Goal: Task Accomplishment & Management: Manage account settings

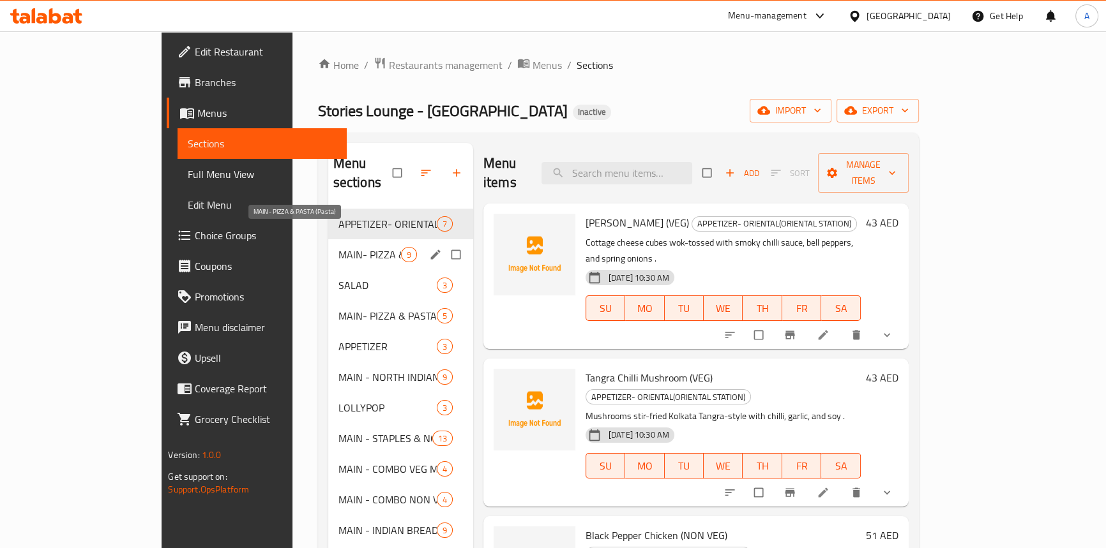
click at [338, 247] on span "MAIN- PIZZA & PASTA (Pasta)" at bounding box center [369, 254] width 63 height 15
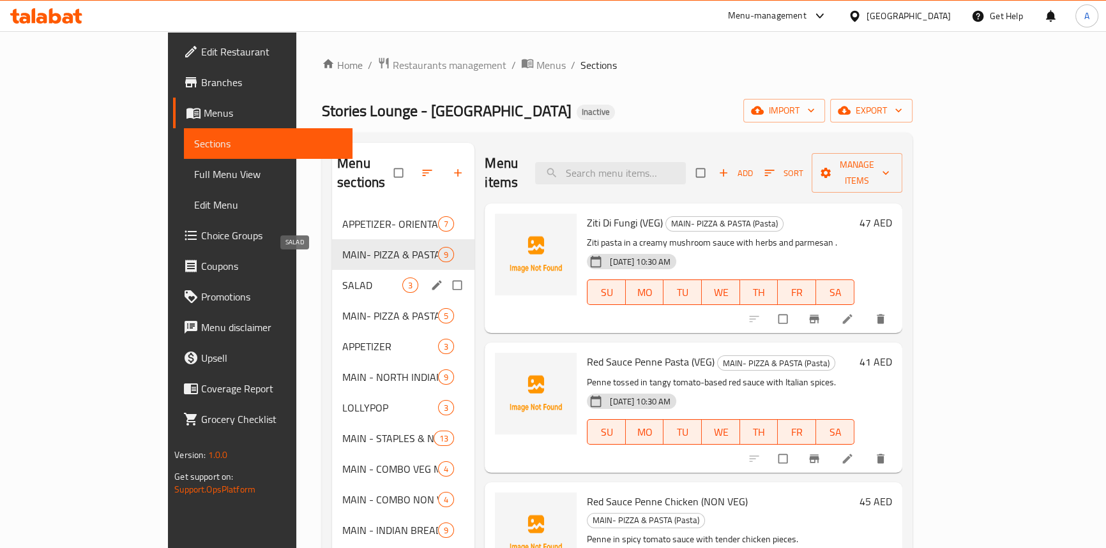
click at [342, 278] on span "SALAD" at bounding box center [372, 285] width 60 height 15
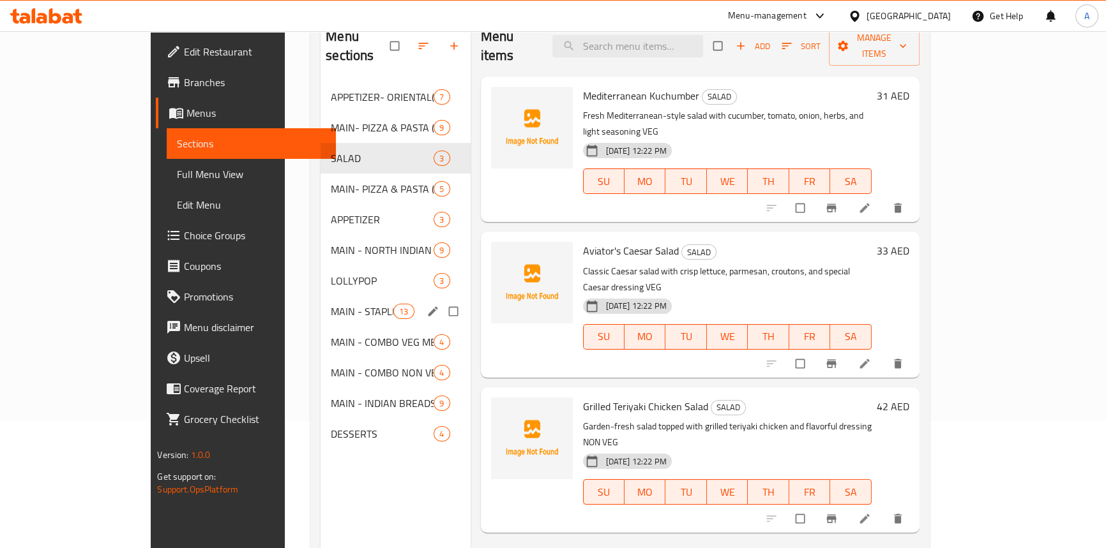
scroll to position [179, 0]
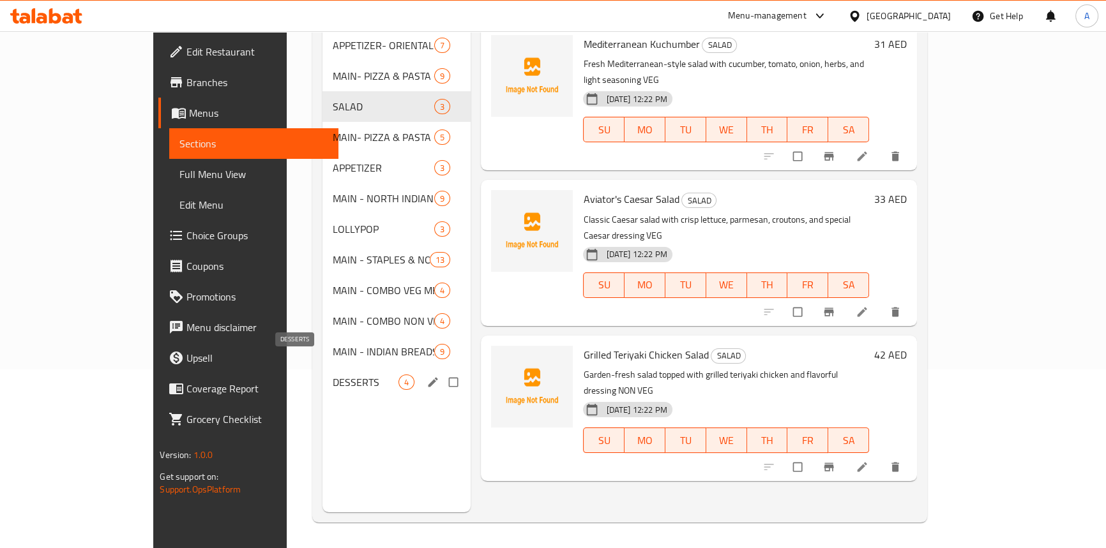
click at [333, 375] on span "DESSERTS" at bounding box center [366, 382] width 66 height 15
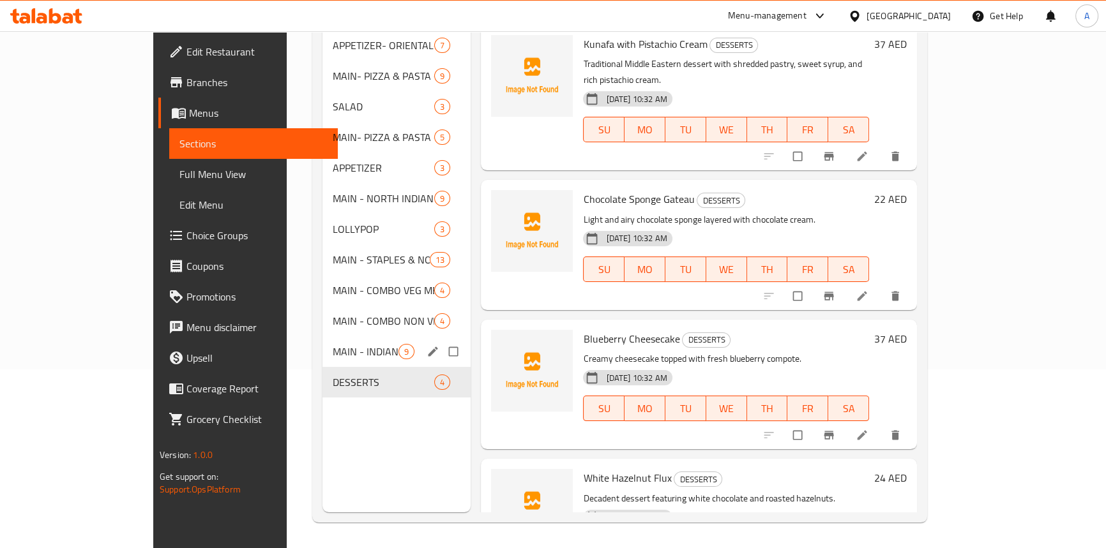
click at [322, 340] on div "MAIN - INDIAN BREADS 9" at bounding box center [396, 351] width 149 height 31
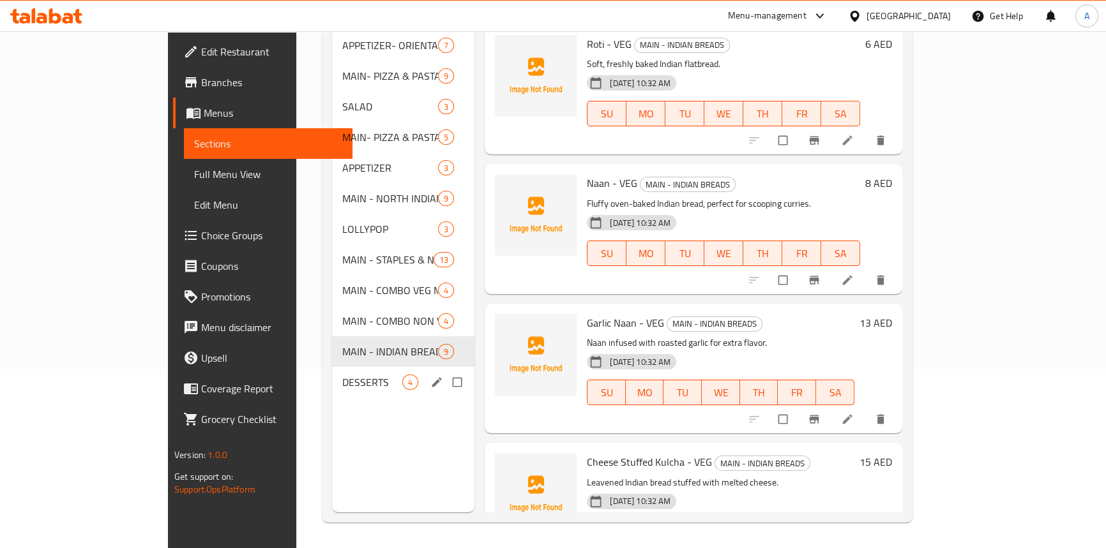
click at [332, 375] on div "DESSERTS 4" at bounding box center [403, 382] width 142 height 31
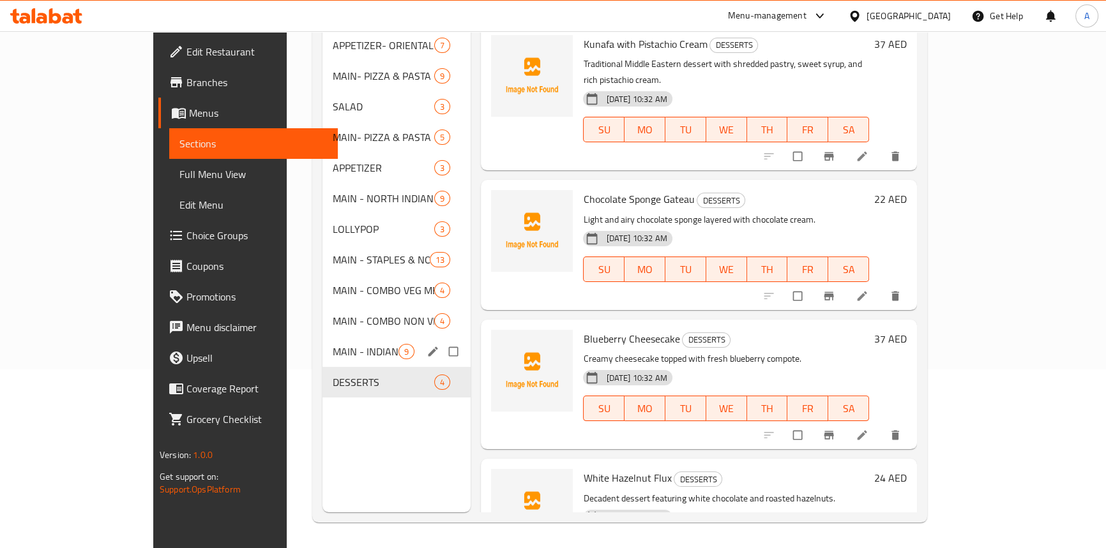
click at [322, 336] on div "MAIN - INDIAN BREADS 9" at bounding box center [396, 351] width 149 height 31
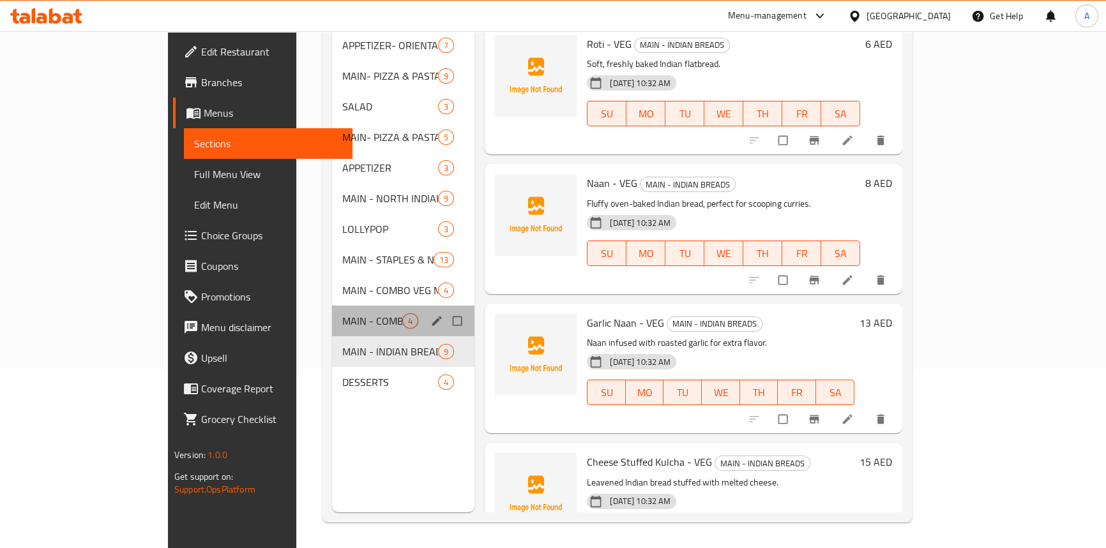
click at [332, 306] on div "MAIN - COMBO NON VEG MEALS 4" at bounding box center [403, 321] width 142 height 31
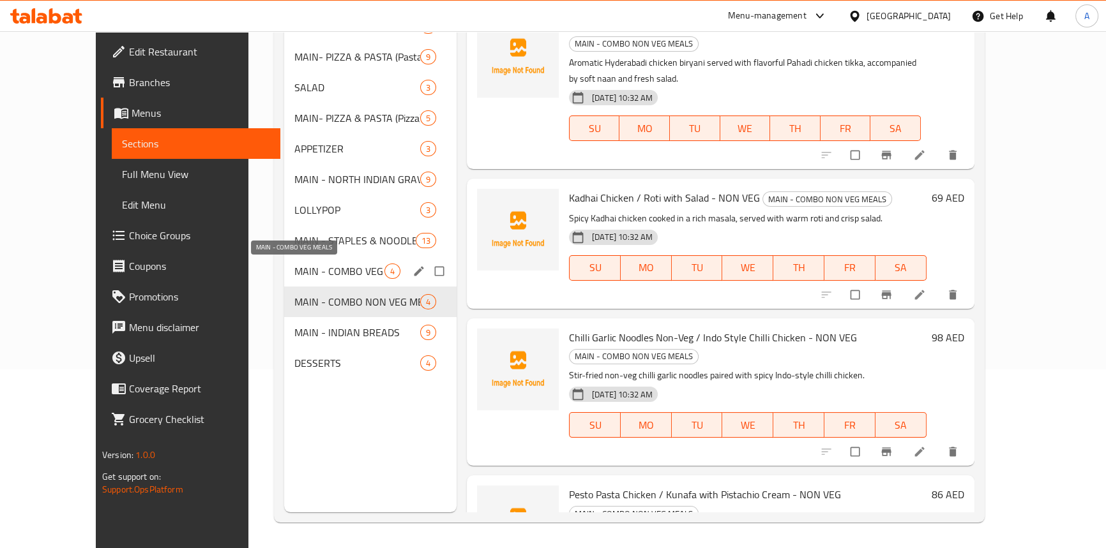
click at [294, 267] on span "MAIN - COMBO VEG MEALS" at bounding box center [339, 271] width 90 height 15
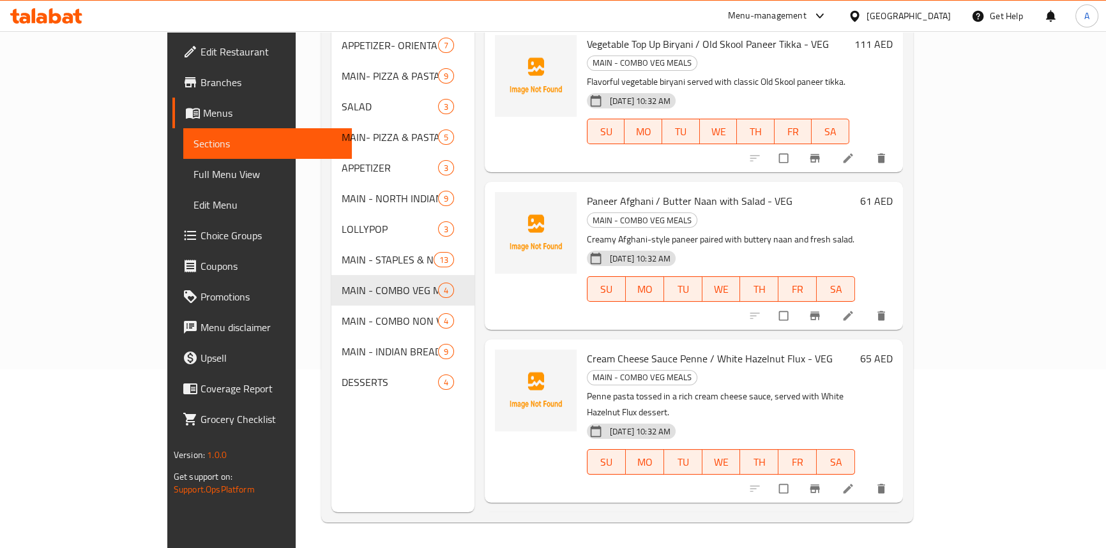
click at [331, 410] on div "Menu sections APPETIZER- ORIENTAL(ORIENTAL STATION) 7 MAIN- PIZZA & PASTA (Past…" at bounding box center [402, 238] width 143 height 548
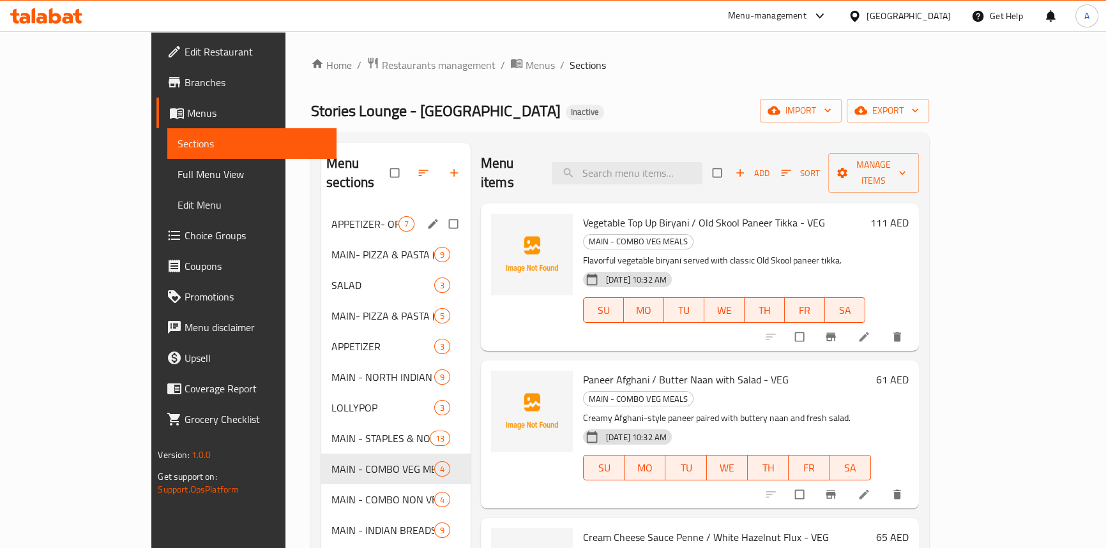
click at [321, 214] on div "APPETIZER- ORIENTAL(ORIENTAL STATION) 7" at bounding box center [395, 224] width 149 height 31
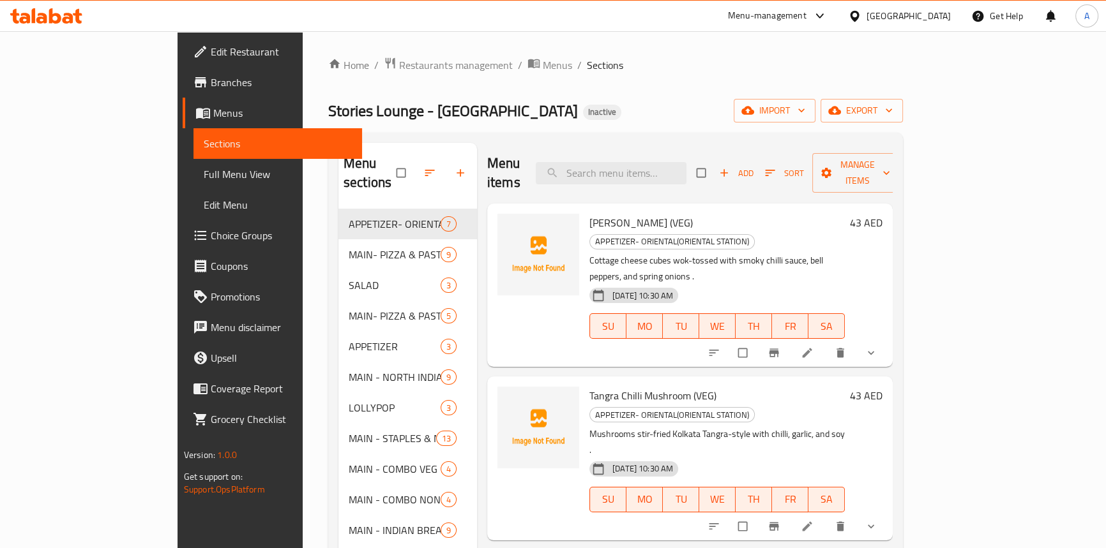
click at [626, 84] on div "Home / Restaurants management / Menus / Sections Stories Lounge - Dubai Inactiv…" at bounding box center [615, 379] width 574 height 645
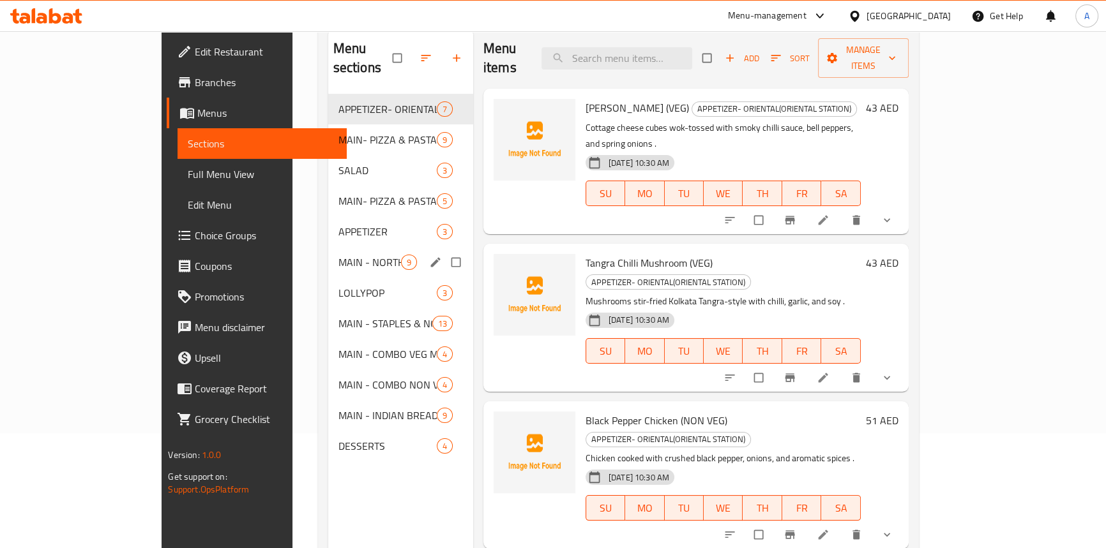
scroll to position [116, 0]
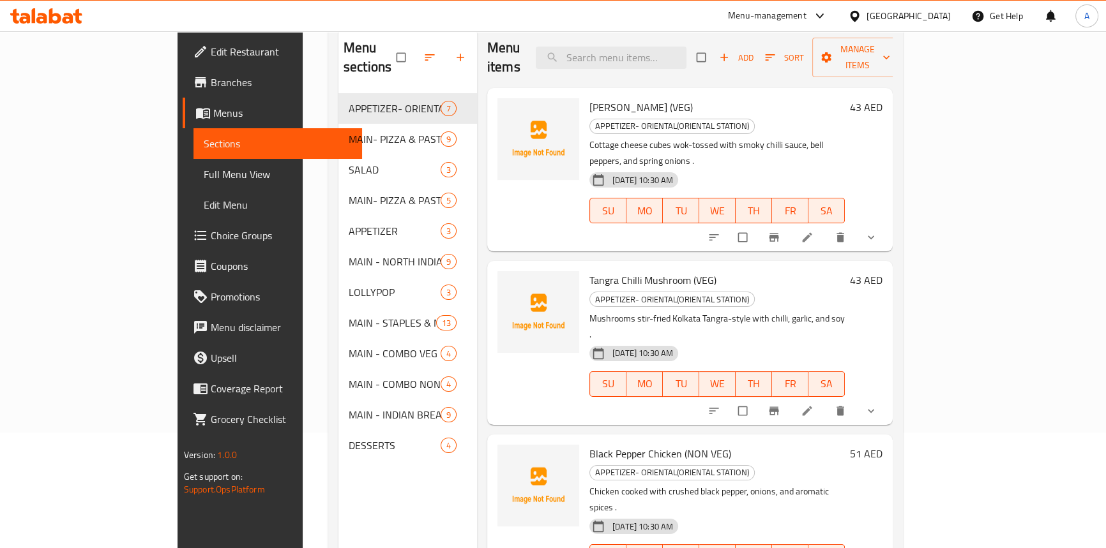
click at [338, 493] on div "Menu sections APPETIZER- ORIENTAL(ORIENTAL STATION) 7 MAIN- PIZZA & PASTA (Past…" at bounding box center [407, 301] width 139 height 548
click at [338, 474] on div "Menu sections APPETIZER- ORIENTAL(ORIENTAL STATION) 7 MAIN- PIZZA & PASTA (Past…" at bounding box center [407, 301] width 139 height 548
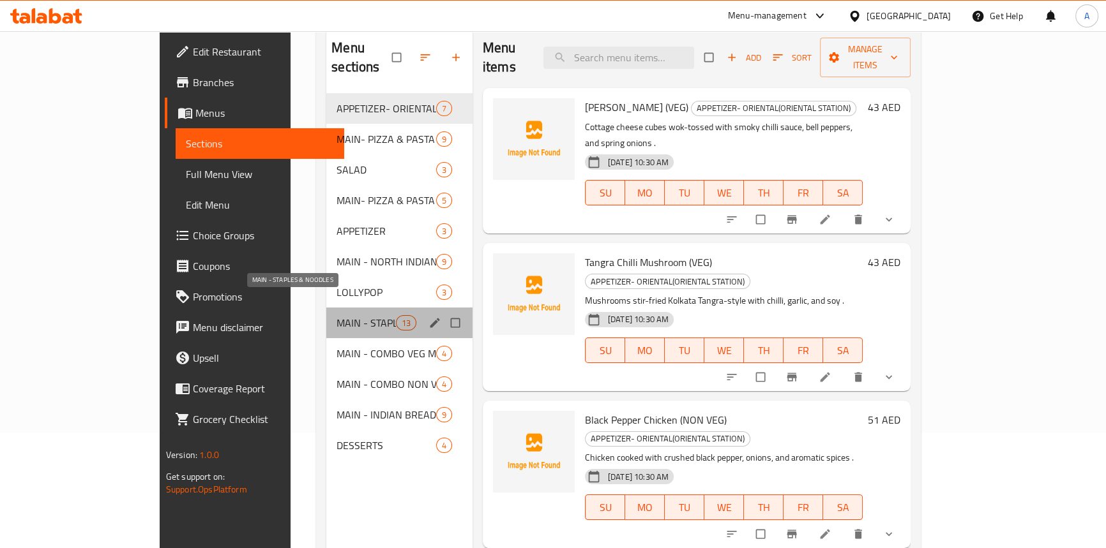
click at [336, 315] on span "MAIN - STAPLES & NOODLES" at bounding box center [365, 322] width 59 height 15
